Goal: Information Seeking & Learning: Learn about a topic

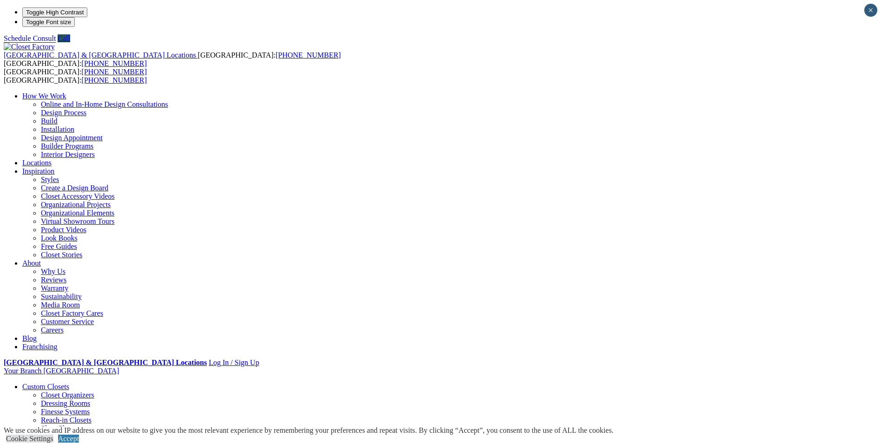
click at [88, 433] on link "Walk-in Closets" at bounding box center [64, 437] width 47 height 8
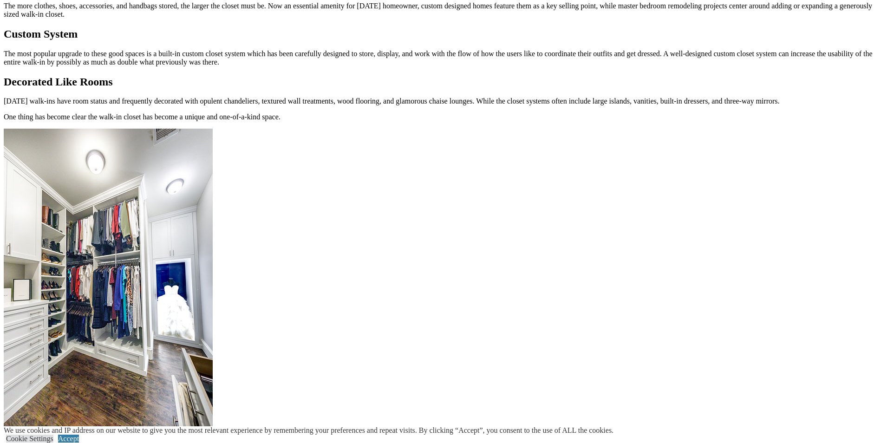
scroll to position [1114, 0]
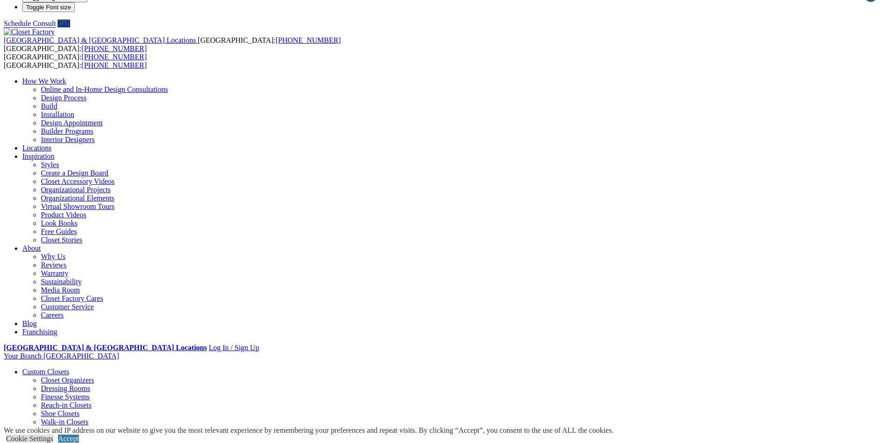
scroll to position [0, 0]
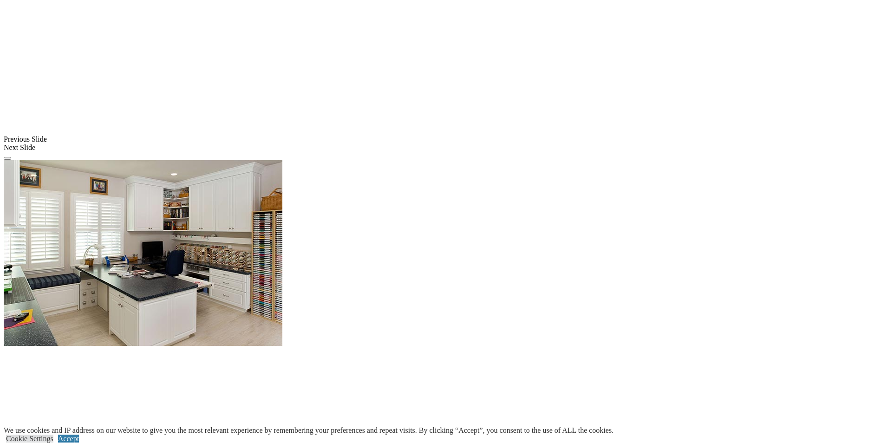
scroll to position [765, 0]
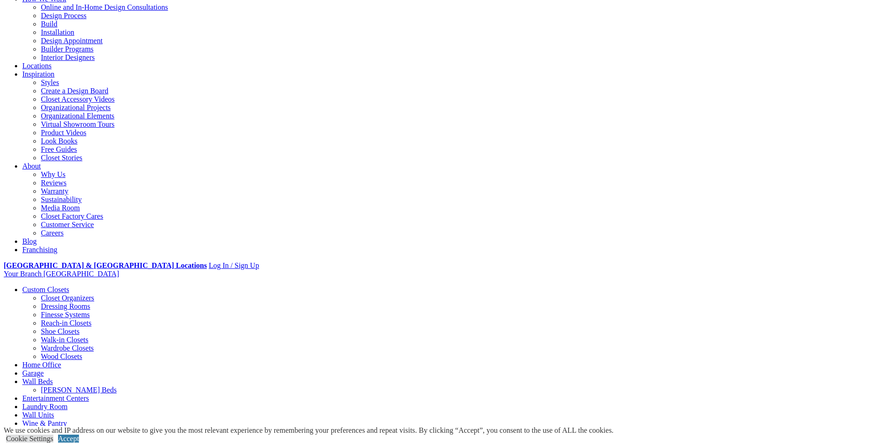
scroll to position [0, 0]
